Goal: Information Seeking & Learning: Learn about a topic

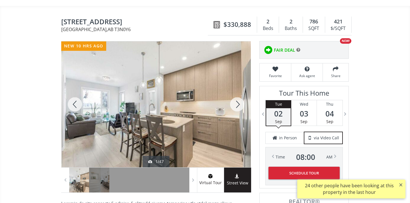
scroll to position [43, 0]
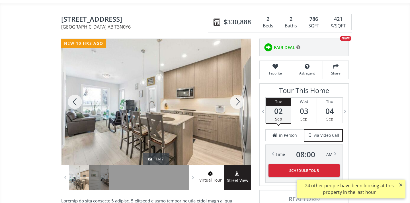
click at [240, 103] on div at bounding box center [237, 102] width 27 height 126
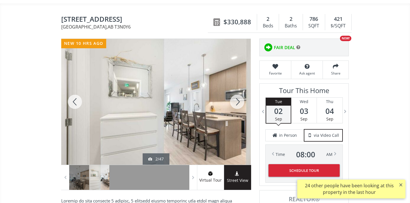
click at [237, 100] on div at bounding box center [237, 102] width 27 height 126
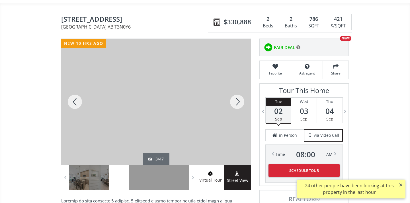
click at [237, 100] on div at bounding box center [237, 102] width 27 height 126
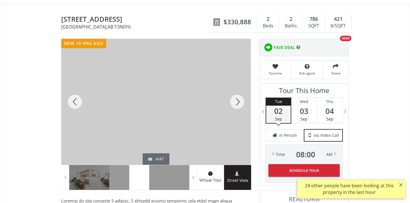
click at [237, 100] on div at bounding box center [237, 102] width 27 height 126
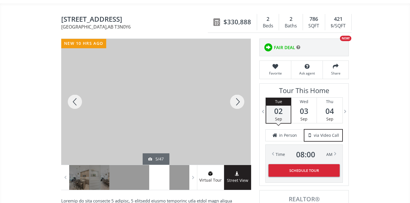
click at [237, 101] on div at bounding box center [237, 102] width 27 height 126
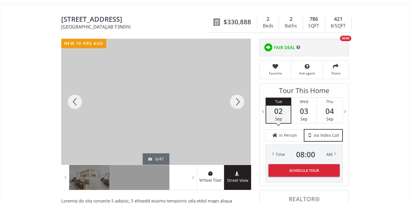
click at [237, 101] on div at bounding box center [237, 102] width 27 height 126
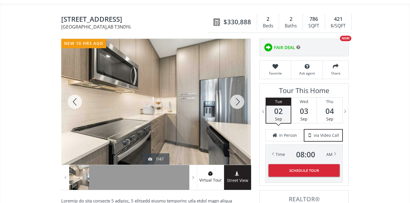
click at [237, 101] on div at bounding box center [237, 102] width 27 height 126
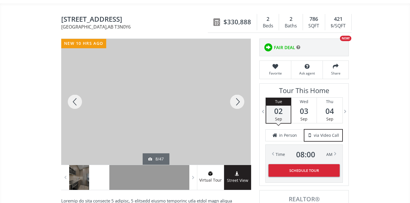
click at [237, 101] on div at bounding box center [237, 102] width 27 height 126
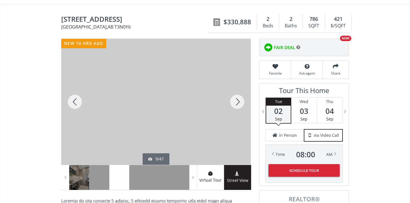
click at [74, 101] on div at bounding box center [74, 102] width 27 height 126
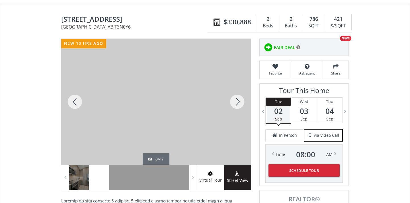
click at [234, 101] on div at bounding box center [237, 102] width 27 height 126
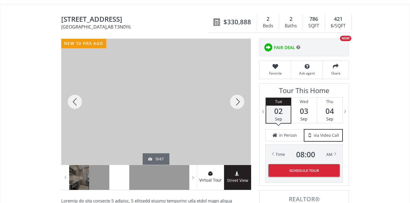
click at [234, 102] on div at bounding box center [237, 102] width 27 height 126
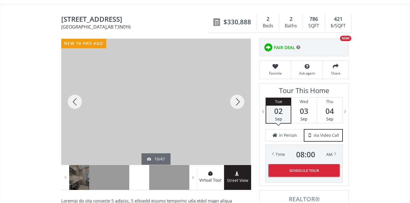
click at [234, 102] on div at bounding box center [237, 102] width 27 height 126
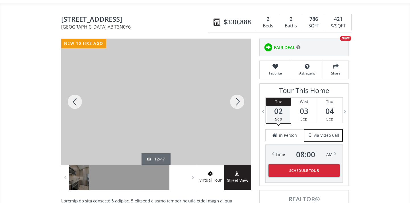
click at [234, 102] on div at bounding box center [237, 102] width 27 height 126
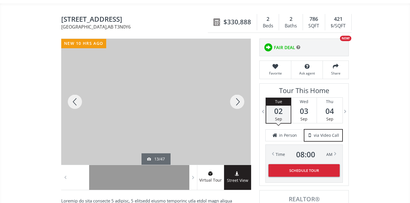
click at [234, 103] on div at bounding box center [237, 102] width 27 height 126
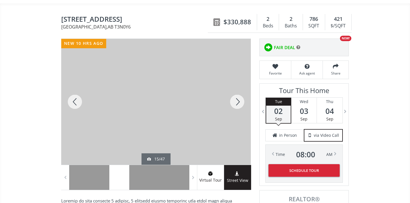
click at [234, 103] on div at bounding box center [237, 102] width 27 height 126
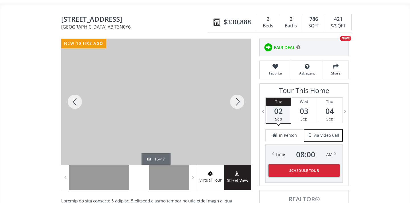
click at [234, 103] on div at bounding box center [237, 102] width 27 height 126
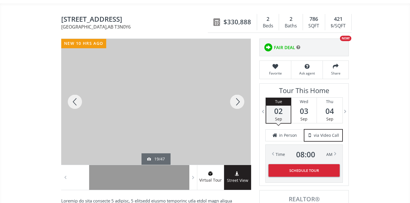
click at [234, 104] on div at bounding box center [237, 102] width 27 height 126
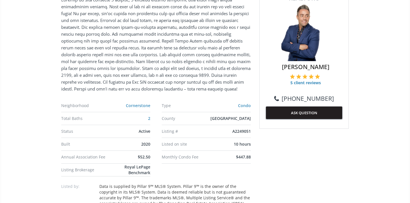
scroll to position [272, 0]
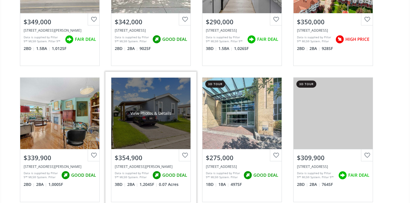
scroll to position [156, 0]
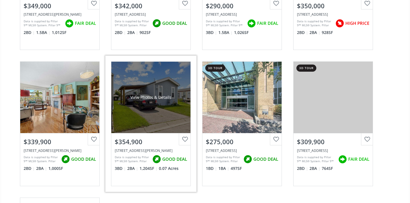
click at [181, 152] on div "122 Erin Woods Circle SE, Calgary, AB T2B 3E1" at bounding box center [151, 150] width 72 height 5
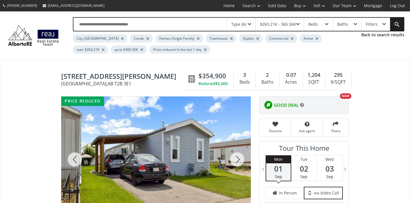
scroll to position [50, 0]
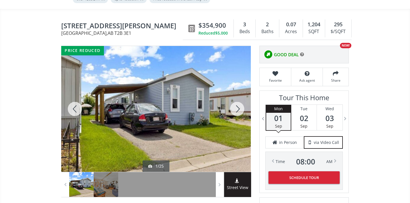
click at [238, 112] on div at bounding box center [237, 109] width 27 height 126
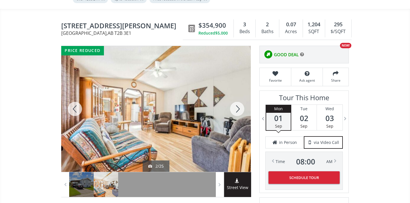
click at [238, 112] on div at bounding box center [237, 109] width 27 height 126
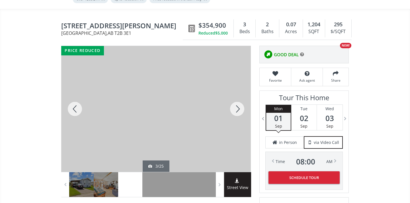
click at [238, 112] on div at bounding box center [237, 109] width 27 height 126
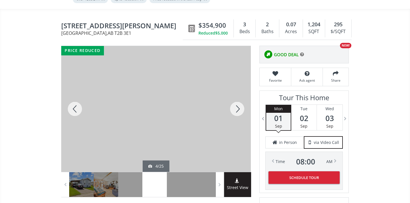
click at [238, 112] on div at bounding box center [237, 109] width 27 height 126
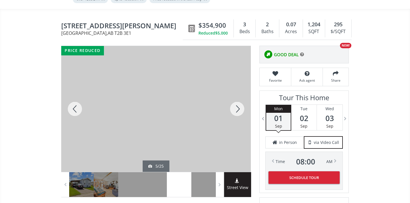
click at [238, 112] on div at bounding box center [237, 109] width 27 height 126
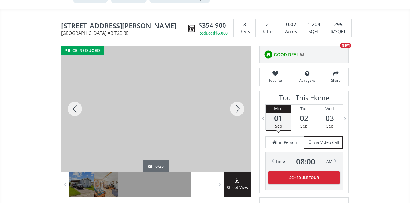
click at [238, 112] on div at bounding box center [237, 109] width 27 height 126
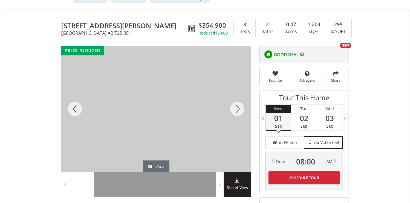
click at [238, 112] on div at bounding box center [237, 109] width 27 height 126
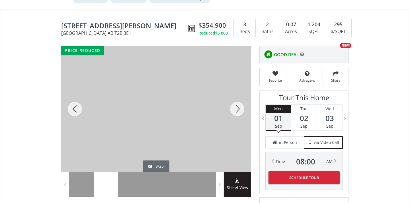
click at [238, 112] on div at bounding box center [237, 109] width 27 height 126
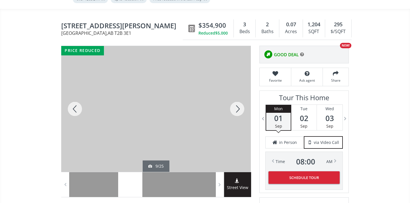
click at [238, 112] on div at bounding box center [237, 109] width 27 height 126
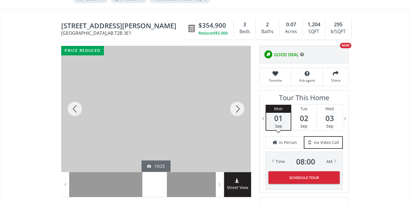
click at [238, 112] on div at bounding box center [237, 109] width 27 height 126
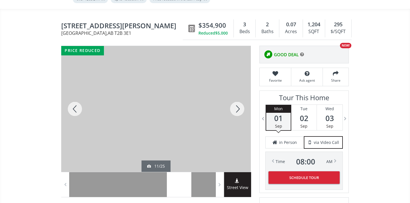
click at [238, 112] on div at bounding box center [237, 109] width 27 height 126
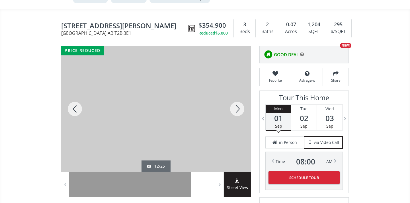
click at [238, 112] on div at bounding box center [237, 109] width 27 height 126
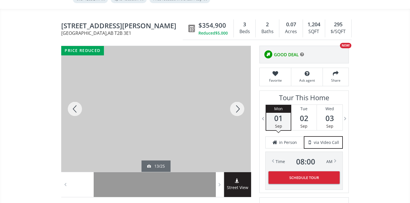
click at [238, 113] on div at bounding box center [237, 109] width 27 height 126
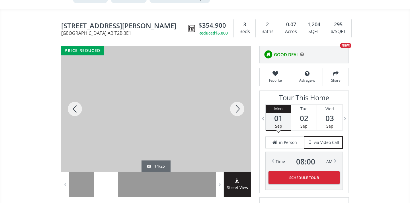
click at [238, 113] on div at bounding box center [237, 109] width 27 height 126
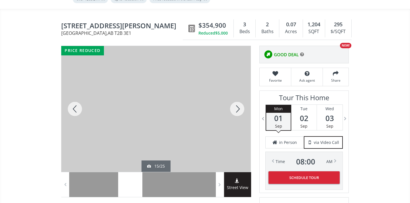
click at [238, 113] on div at bounding box center [237, 109] width 27 height 126
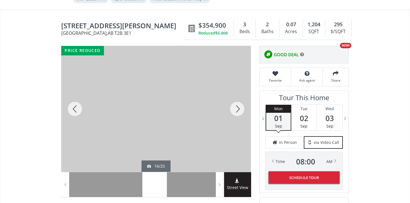
click at [238, 113] on div at bounding box center [237, 109] width 27 height 126
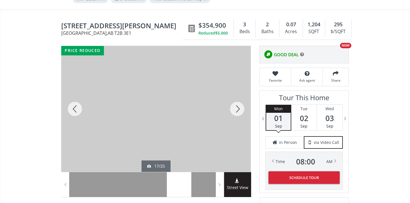
click at [238, 113] on div at bounding box center [237, 109] width 27 height 126
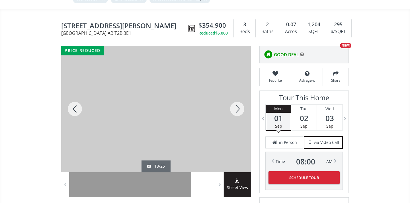
click at [238, 113] on div at bounding box center [237, 109] width 27 height 126
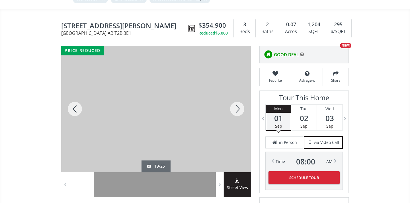
click at [238, 113] on div at bounding box center [237, 109] width 27 height 126
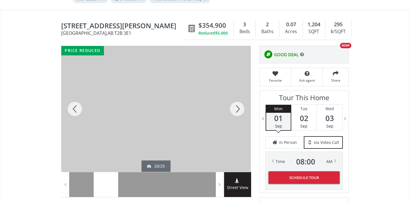
click at [238, 113] on div at bounding box center [237, 109] width 27 height 126
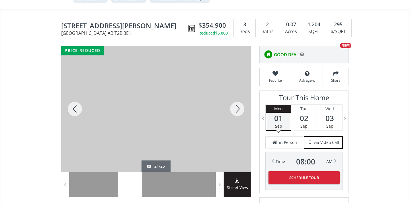
click at [238, 113] on div at bounding box center [237, 109] width 27 height 126
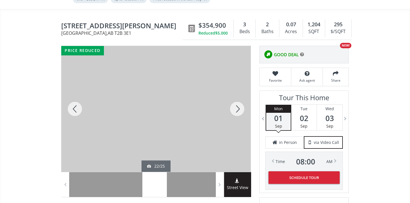
click at [238, 114] on div at bounding box center [237, 109] width 27 height 126
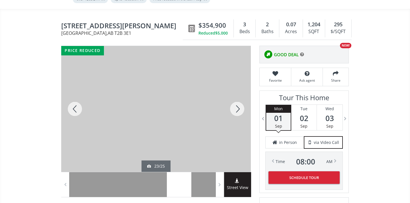
click at [238, 114] on div at bounding box center [237, 109] width 27 height 126
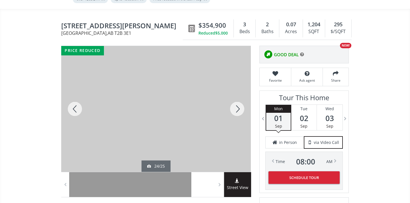
click at [238, 114] on div at bounding box center [237, 109] width 27 height 126
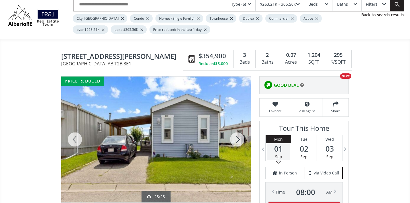
scroll to position [13, 0]
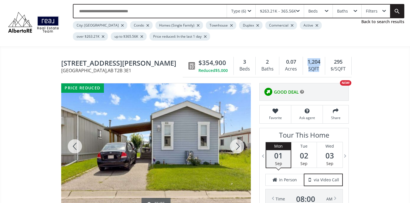
drag, startPoint x: 309, startPoint y: 62, endPoint x: 320, endPoint y: 68, distance: 12.4
click at [320, 67] on div "1,204 SQFT" at bounding box center [314, 66] width 22 height 18
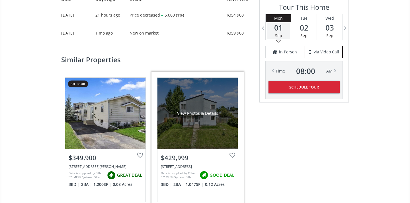
scroll to position [797, 0]
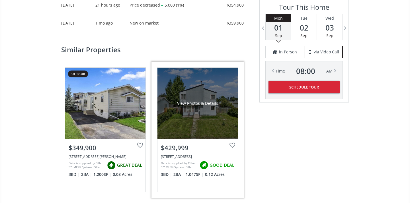
click at [198, 120] on div "View Photos & Details" at bounding box center [198, 103] width 80 height 71
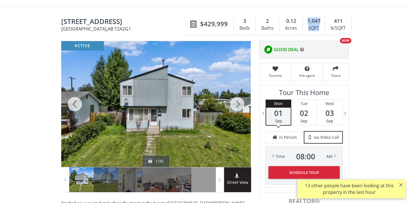
scroll to position [64, 0]
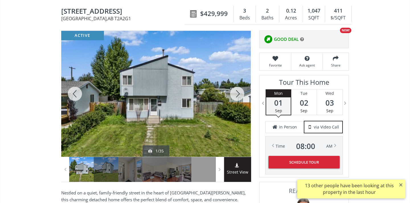
click at [236, 97] on div at bounding box center [237, 94] width 27 height 126
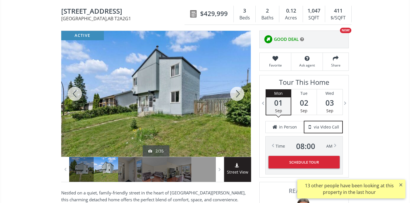
click at [236, 97] on div at bounding box center [237, 94] width 27 height 126
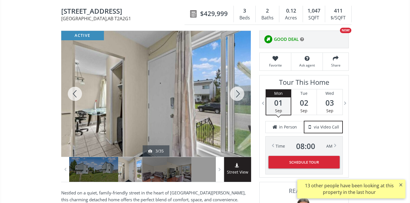
click at [236, 97] on div at bounding box center [237, 94] width 27 height 126
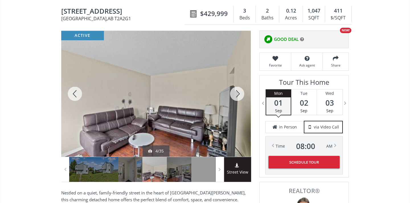
click at [237, 98] on div at bounding box center [237, 94] width 27 height 126
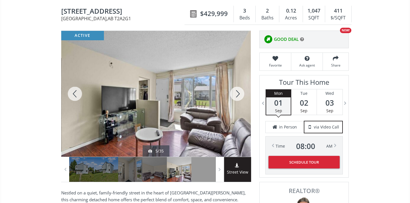
click at [237, 99] on div at bounding box center [237, 94] width 27 height 126
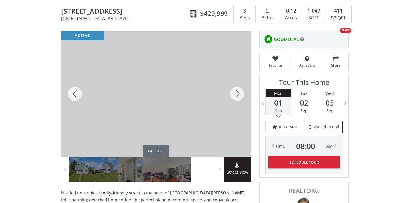
click at [237, 99] on div at bounding box center [237, 94] width 27 height 126
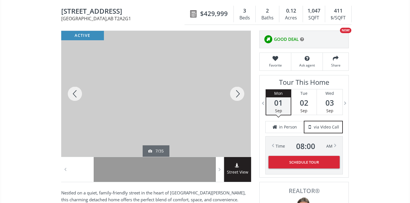
click at [238, 95] on div at bounding box center [237, 94] width 27 height 126
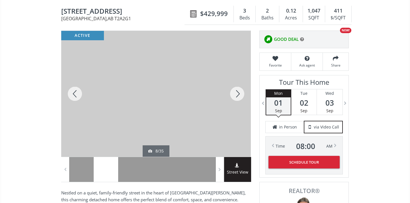
click at [238, 95] on div at bounding box center [237, 94] width 27 height 126
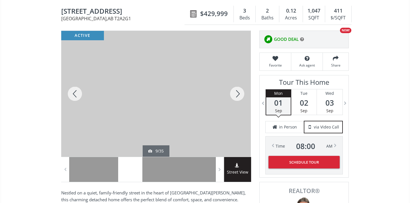
click at [239, 96] on div at bounding box center [237, 94] width 27 height 126
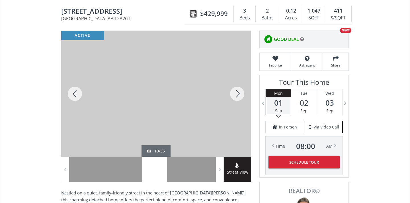
click at [239, 96] on div at bounding box center [237, 94] width 27 height 126
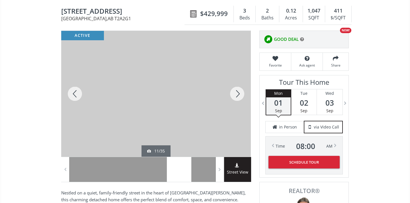
click at [239, 96] on div at bounding box center [237, 94] width 27 height 126
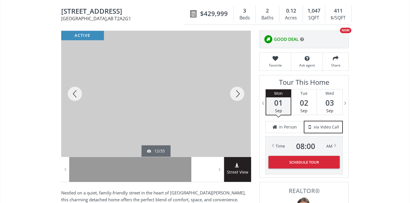
click at [239, 96] on div at bounding box center [237, 94] width 27 height 126
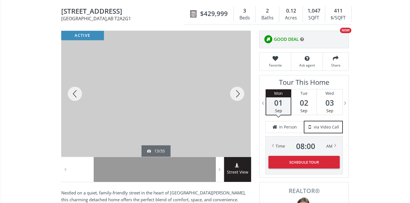
click at [239, 96] on div at bounding box center [237, 94] width 27 height 126
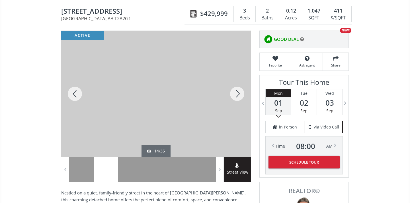
click at [239, 95] on div at bounding box center [237, 94] width 27 height 126
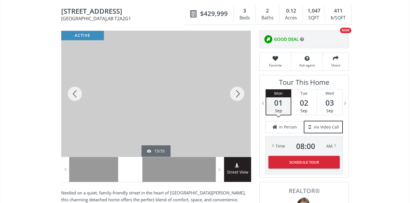
click at [239, 96] on div at bounding box center [237, 94] width 27 height 126
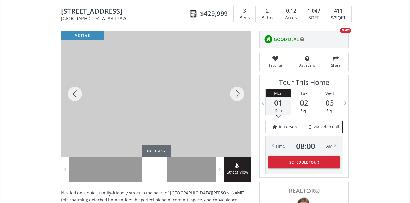
click at [239, 96] on div at bounding box center [237, 94] width 27 height 126
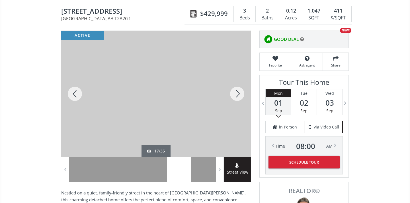
click at [239, 96] on div at bounding box center [237, 94] width 27 height 126
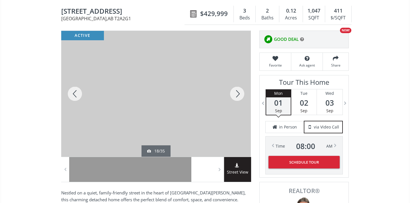
click at [239, 96] on div at bounding box center [237, 94] width 27 height 126
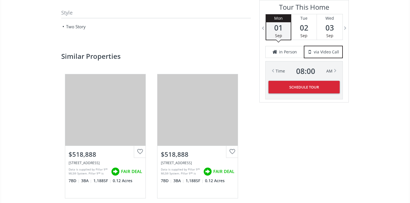
scroll to position [773, 0]
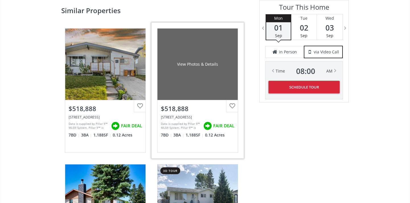
click at [197, 86] on div "View Photos & Details" at bounding box center [198, 64] width 80 height 71
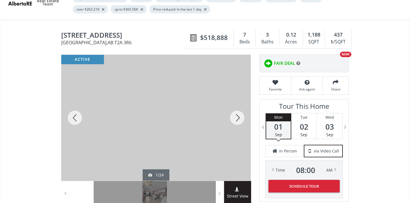
scroll to position [65, 0]
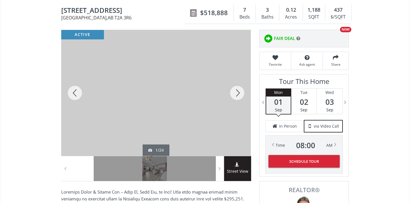
click at [233, 93] on div at bounding box center [237, 93] width 27 height 126
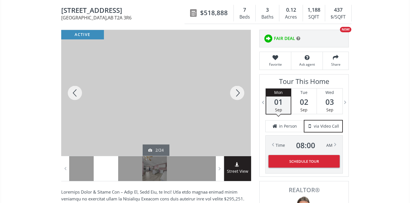
click at [233, 93] on div at bounding box center [237, 93] width 27 height 126
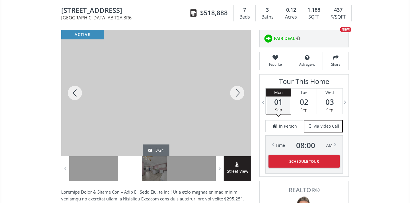
click at [233, 93] on div at bounding box center [237, 93] width 27 height 126
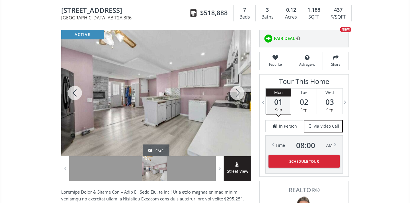
click at [233, 93] on div at bounding box center [237, 93] width 27 height 126
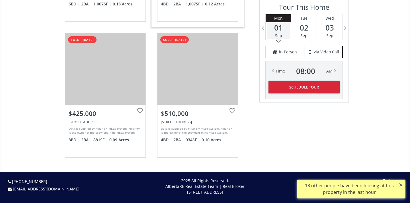
scroll to position [1221, 0]
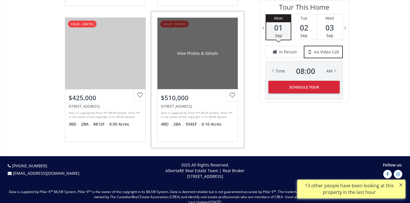
click at [197, 71] on div "View Photos & Details" at bounding box center [198, 53] width 80 height 71
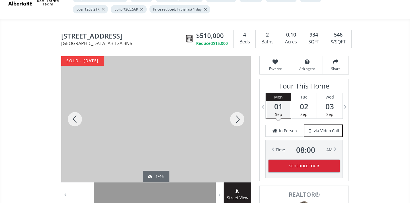
scroll to position [53, 0]
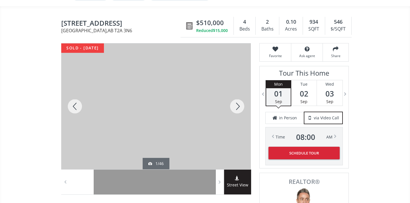
click at [240, 104] on div at bounding box center [237, 106] width 27 height 126
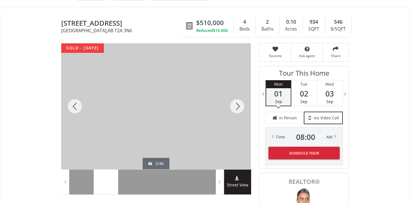
click at [240, 104] on div at bounding box center [237, 106] width 27 height 126
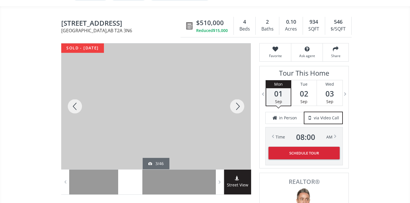
click at [240, 104] on div at bounding box center [237, 106] width 27 height 126
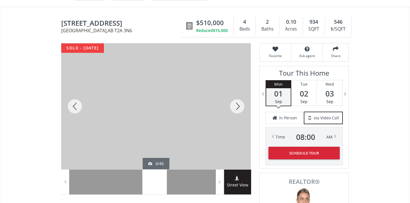
click at [240, 104] on div at bounding box center [237, 106] width 27 height 126
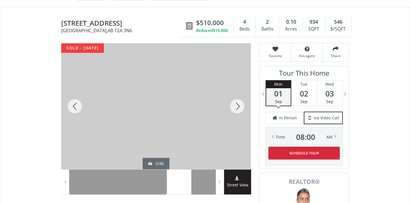
click at [241, 105] on div at bounding box center [237, 106] width 27 height 126
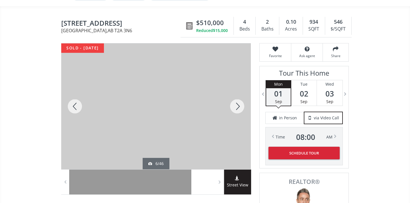
click at [241, 107] on div at bounding box center [237, 106] width 27 height 126
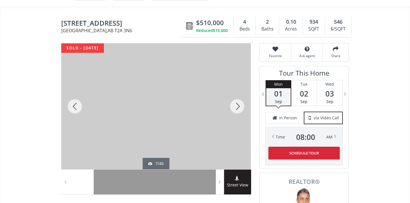
click at [241, 106] on div at bounding box center [237, 106] width 27 height 126
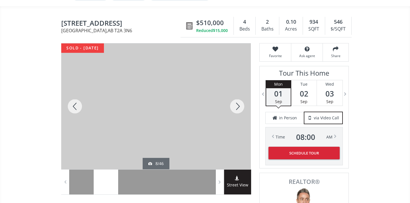
click at [241, 106] on div at bounding box center [237, 106] width 27 height 126
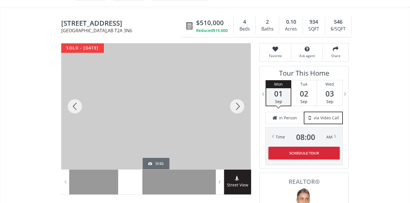
click at [241, 106] on div at bounding box center [237, 106] width 27 height 126
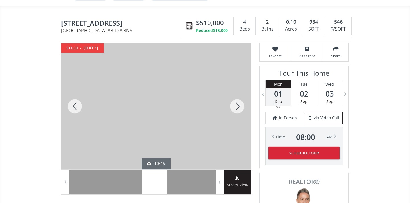
click at [241, 106] on div at bounding box center [237, 106] width 27 height 126
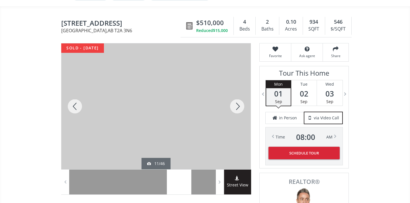
click at [241, 106] on div at bounding box center [237, 106] width 27 height 126
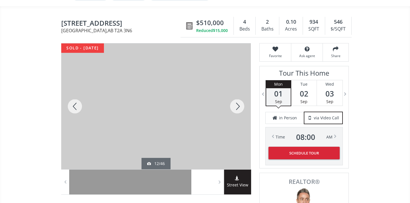
click at [242, 107] on div at bounding box center [237, 106] width 27 height 126
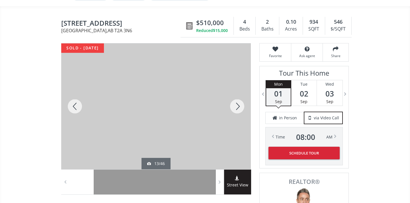
click at [243, 107] on div at bounding box center [237, 106] width 27 height 126
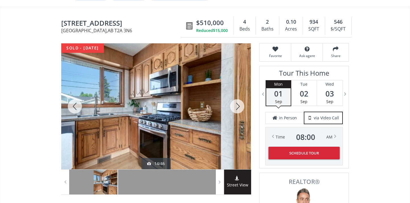
click at [242, 107] on div at bounding box center [237, 106] width 27 height 126
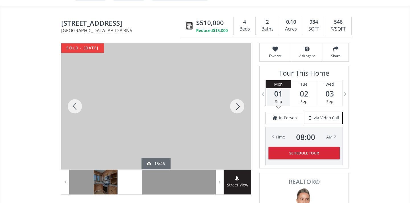
click at [242, 107] on div at bounding box center [237, 106] width 27 height 126
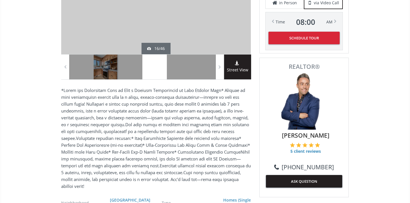
scroll to position [68, 0]
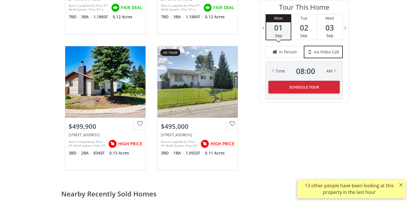
scroll to position [894, 0]
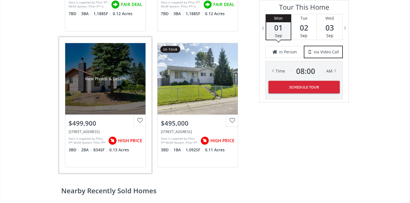
click at [147, 106] on link "View Photos & Details $499,900 1176 Penrith Crescent SE, Calgary, AB T2A 2H9 Da…" at bounding box center [105, 105] width 92 height 136
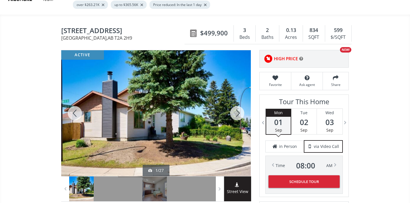
scroll to position [54, 0]
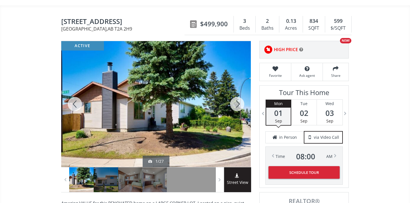
click at [235, 104] on div at bounding box center [237, 104] width 27 height 126
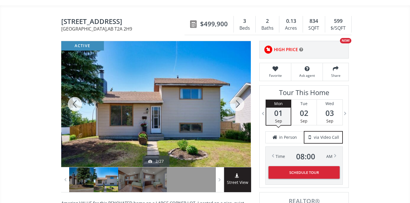
click at [235, 105] on div at bounding box center [237, 104] width 27 height 126
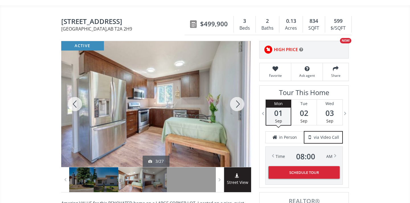
click at [237, 106] on div at bounding box center [237, 104] width 27 height 126
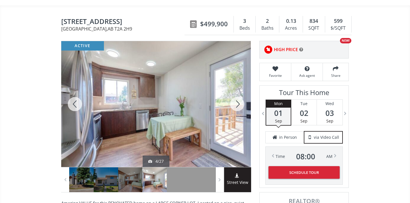
click at [237, 105] on div at bounding box center [237, 104] width 27 height 126
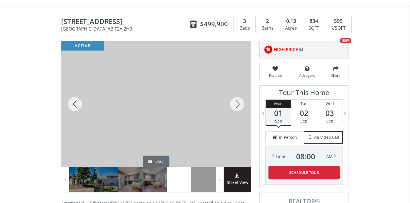
click at [238, 106] on div at bounding box center [237, 104] width 27 height 126
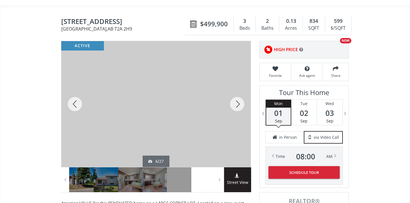
click at [237, 105] on div at bounding box center [237, 104] width 27 height 126
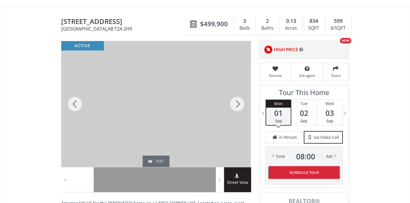
click at [237, 105] on div at bounding box center [237, 104] width 27 height 126
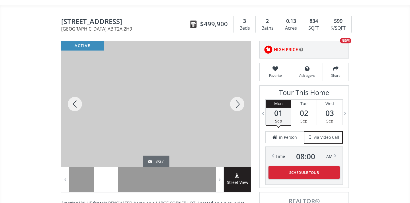
click at [237, 105] on div at bounding box center [237, 104] width 27 height 126
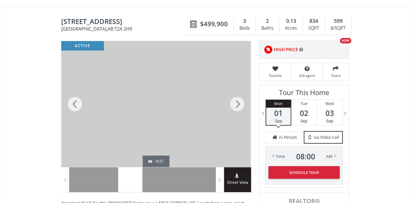
click at [237, 105] on div at bounding box center [237, 104] width 27 height 126
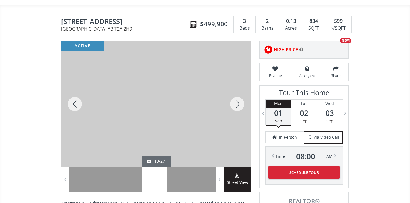
click at [237, 105] on div at bounding box center [237, 104] width 27 height 126
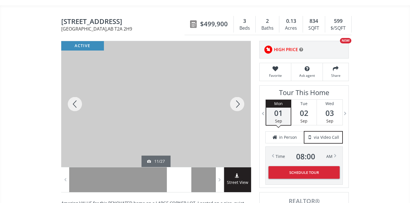
click at [237, 105] on div at bounding box center [237, 104] width 27 height 126
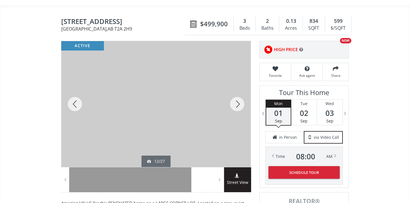
click at [237, 105] on div at bounding box center [237, 104] width 27 height 126
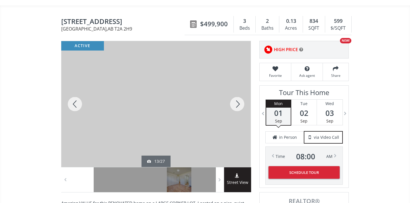
click at [237, 105] on div at bounding box center [237, 104] width 27 height 126
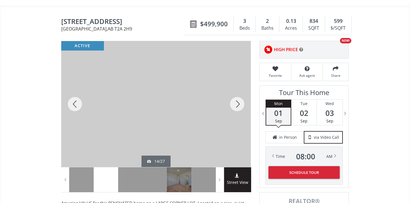
click at [237, 105] on div at bounding box center [237, 104] width 27 height 126
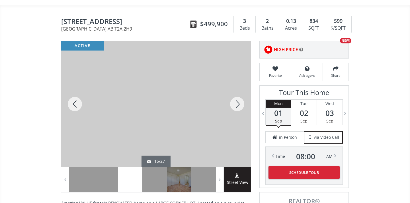
click at [237, 105] on div at bounding box center [237, 104] width 27 height 126
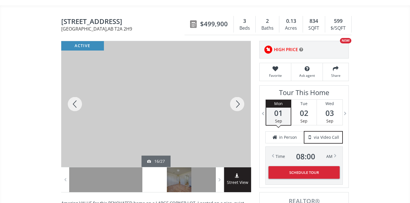
click at [237, 105] on div at bounding box center [237, 104] width 27 height 126
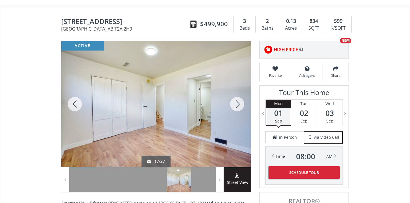
click at [237, 105] on div at bounding box center [237, 104] width 27 height 126
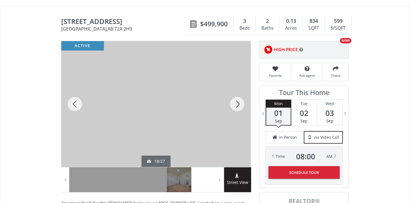
click at [237, 105] on div at bounding box center [237, 104] width 27 height 126
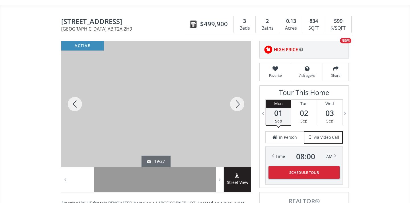
click at [237, 105] on div at bounding box center [237, 104] width 27 height 126
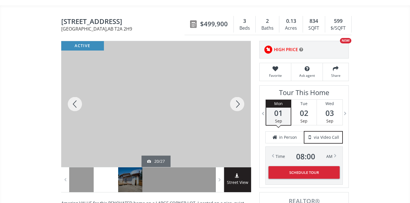
click at [237, 106] on div at bounding box center [237, 104] width 27 height 126
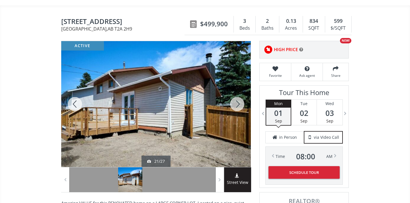
click at [237, 106] on div at bounding box center [237, 104] width 27 height 126
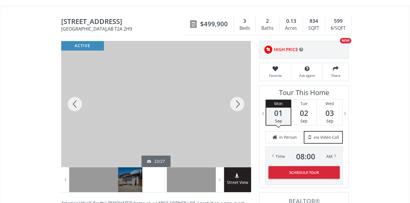
click at [237, 106] on div at bounding box center [237, 104] width 27 height 126
